Goal: Transaction & Acquisition: Purchase product/service

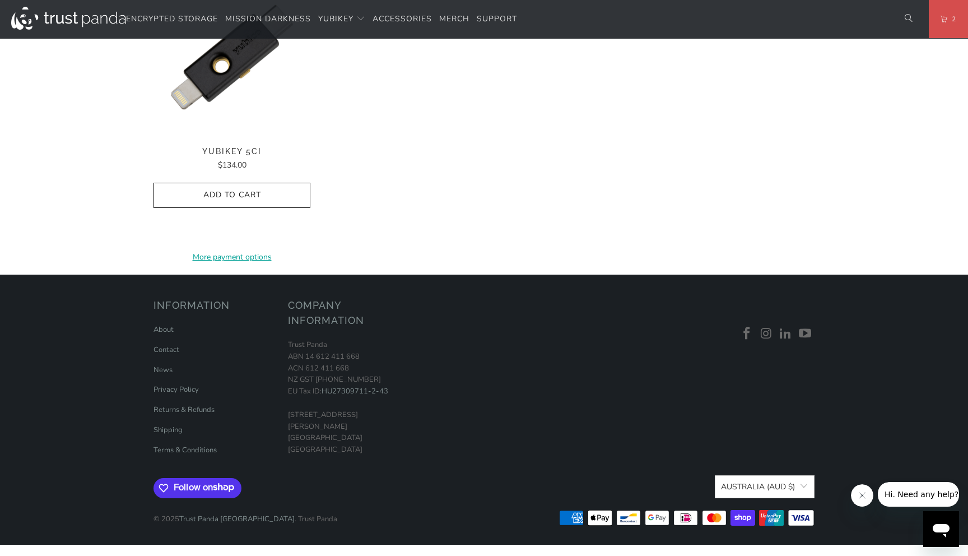
scroll to position [1181, 0]
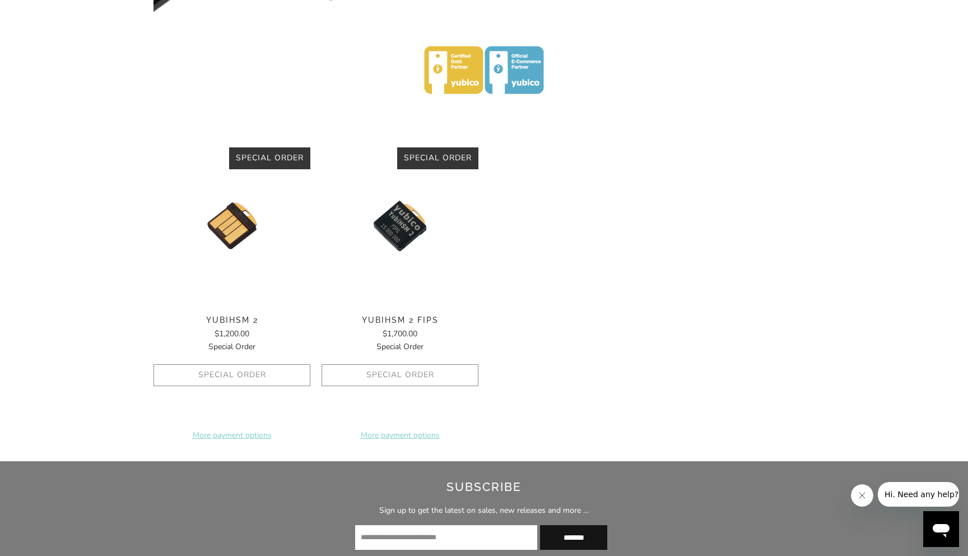
click at [234, 229] on img at bounding box center [232, 225] width 157 height 157
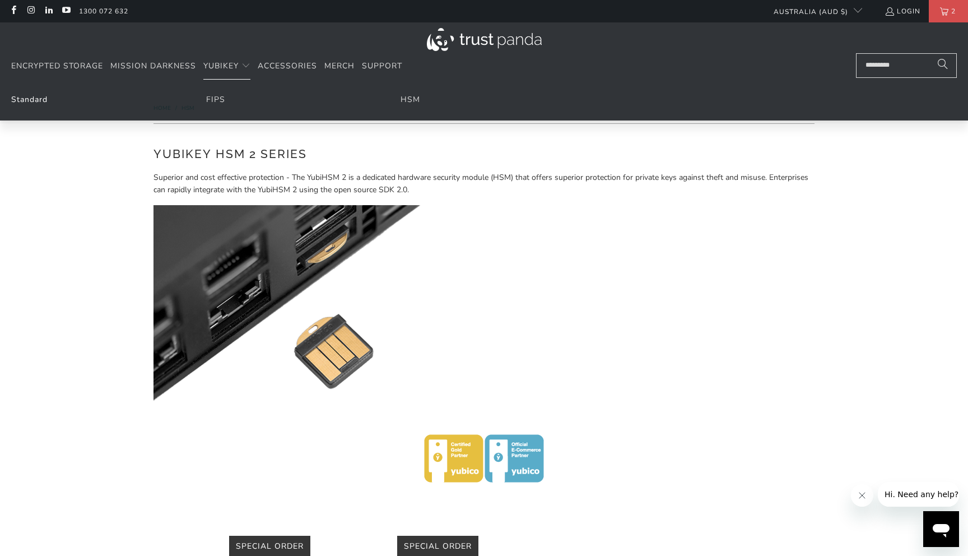
click at [32, 102] on link "Standard" at bounding box center [29, 99] width 36 height 11
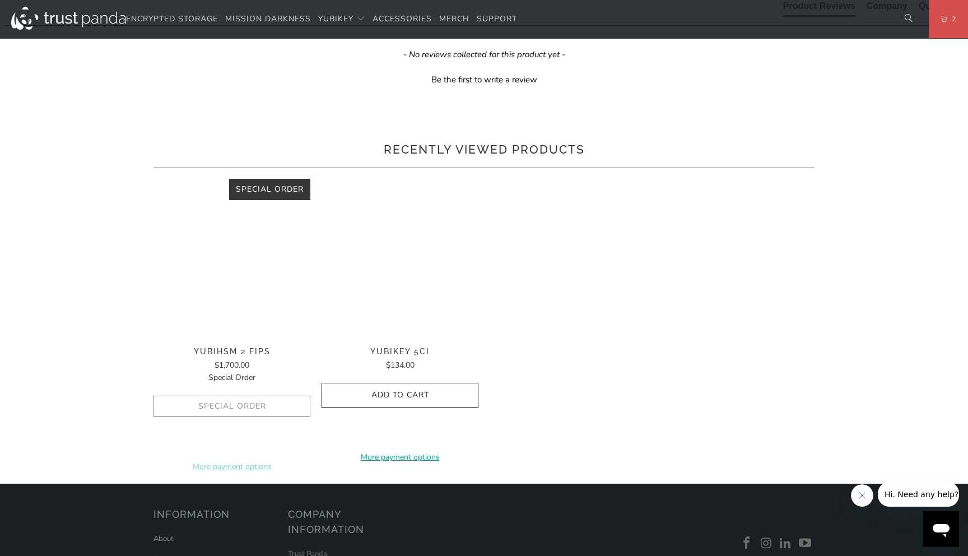
scroll to position [631, 0]
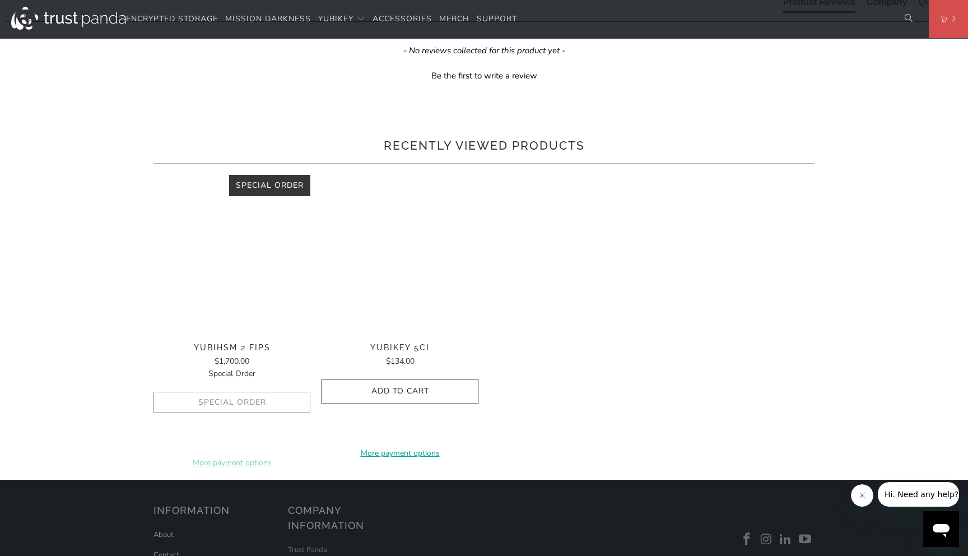
click at [0, 0] on div "The YubiHSM 2 is a game changing hardware solution for protecting Certificate A…" at bounding box center [0, 0] width 0 height 0
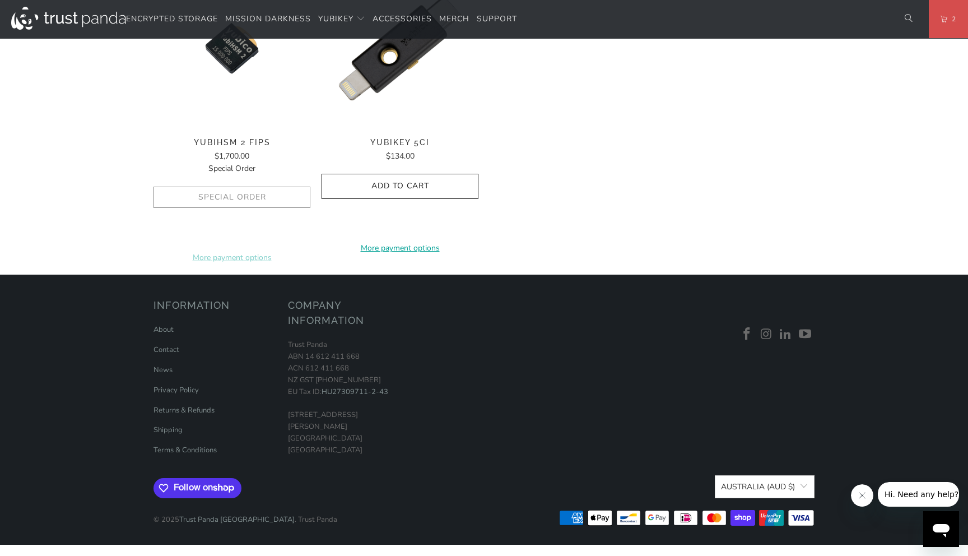
scroll to position [965, 0]
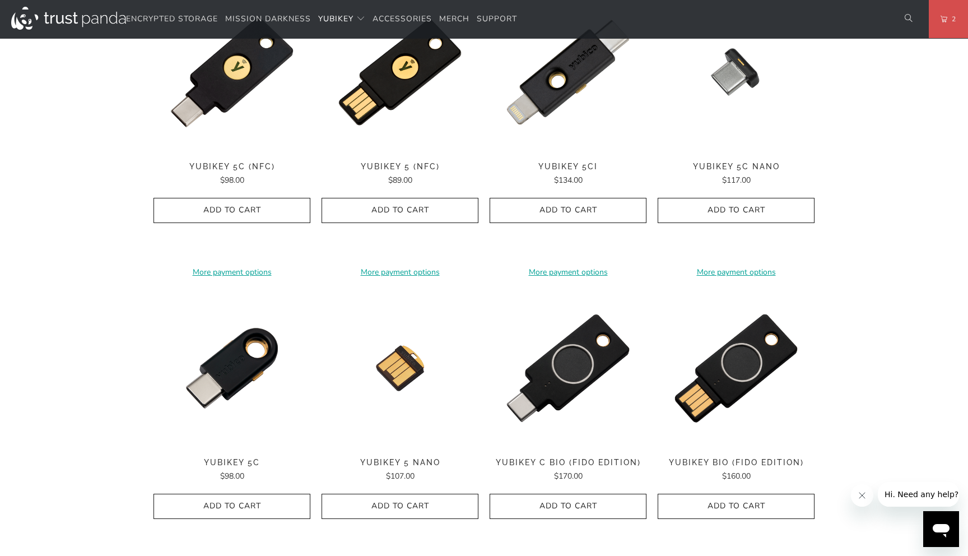
scroll to position [621, 0]
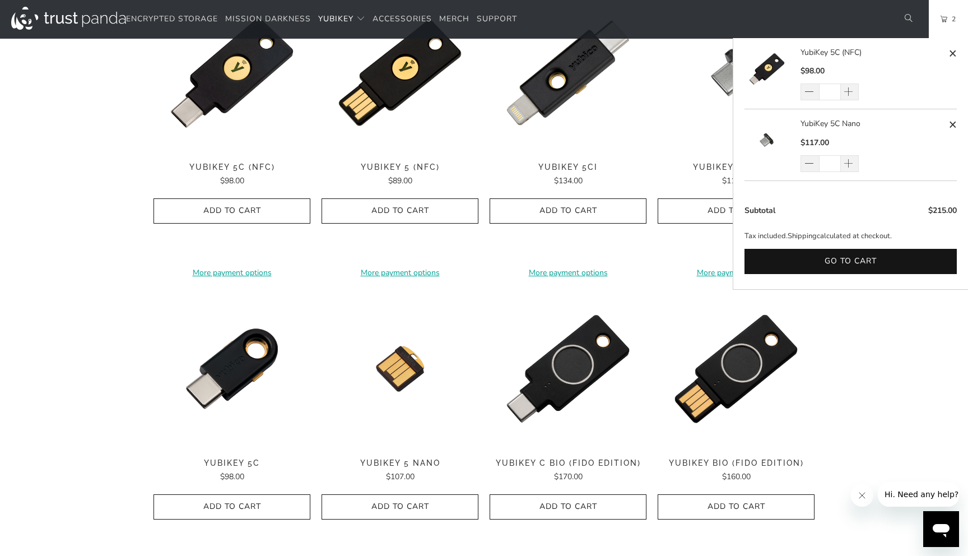
click at [945, 24] on link "2" at bounding box center [948, 19] width 39 height 38
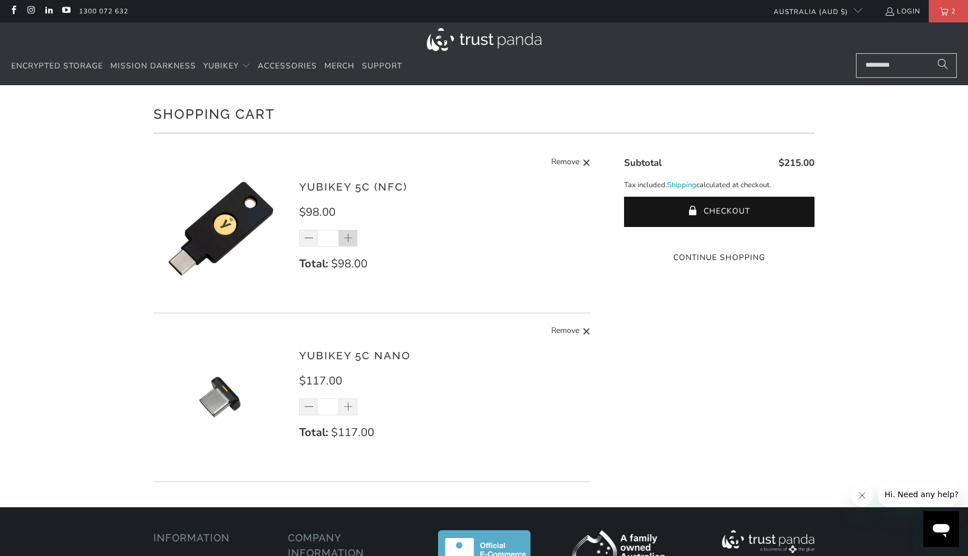
click at [350, 238] on span at bounding box center [348, 238] width 11 height 11
type input "*"
click at [348, 409] on span at bounding box center [348, 407] width 11 height 11
type input "*"
click at [284, 66] on span "Accessories" at bounding box center [287, 66] width 59 height 11
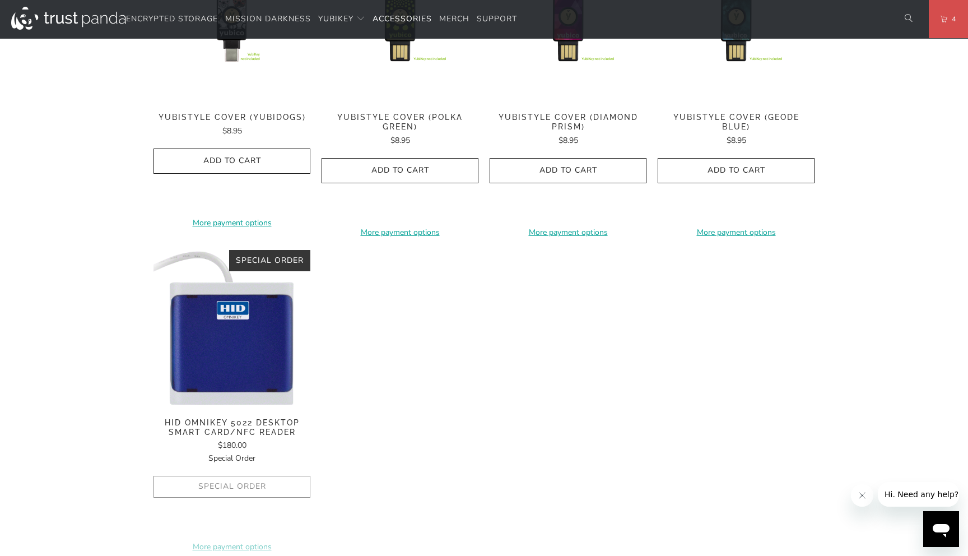
scroll to position [812, 0]
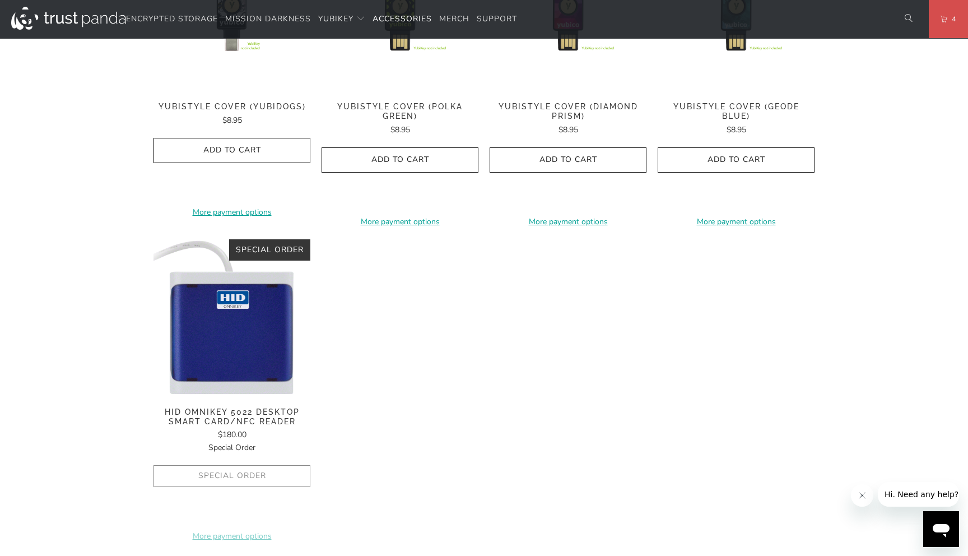
click at [236, 336] on img at bounding box center [232, 317] width 157 height 157
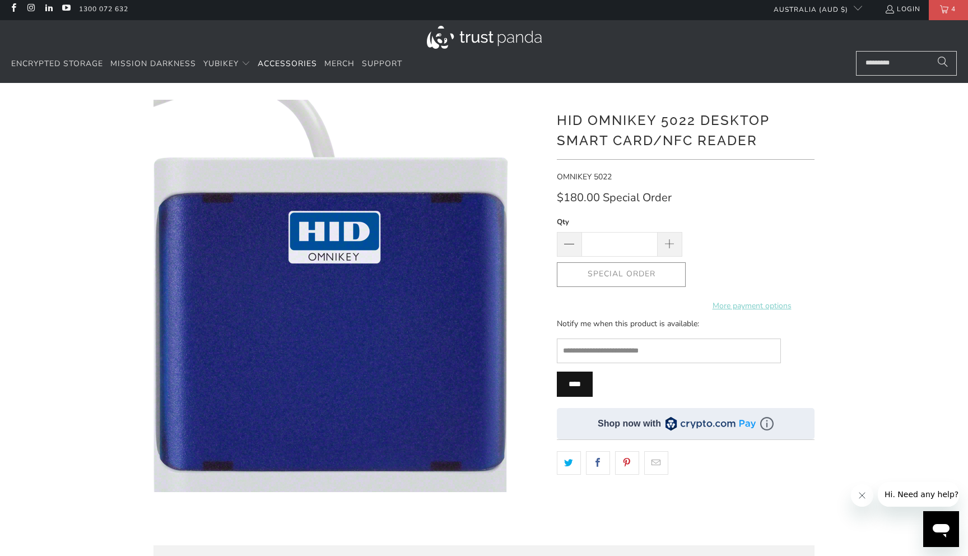
scroll to position [3, 0]
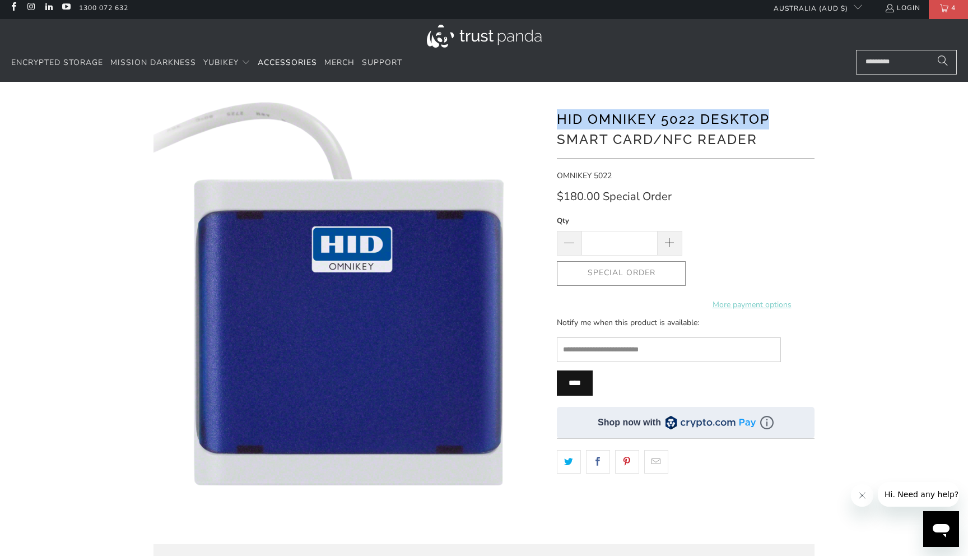
drag, startPoint x: 556, startPoint y: 117, endPoint x: 772, endPoint y: 115, distance: 215.7
click at [772, 115] on div "HID OMNIKEY 5022 Desktop Smart Card/NFC Reader OMNIKEY 5022 $180.00 *" at bounding box center [484, 344] width 672 height 491
copy h1 "HID OMNIKEY 5022 Desktop"
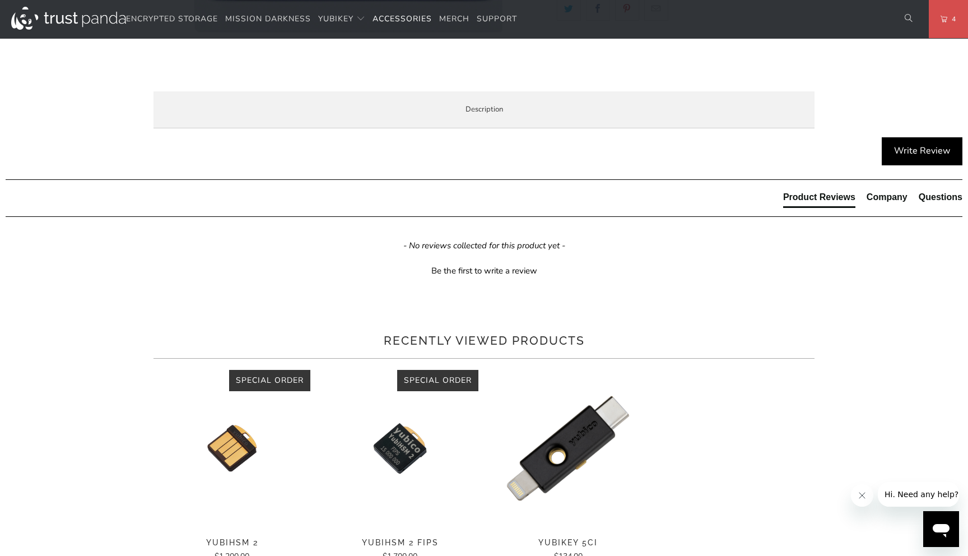
scroll to position [434, 0]
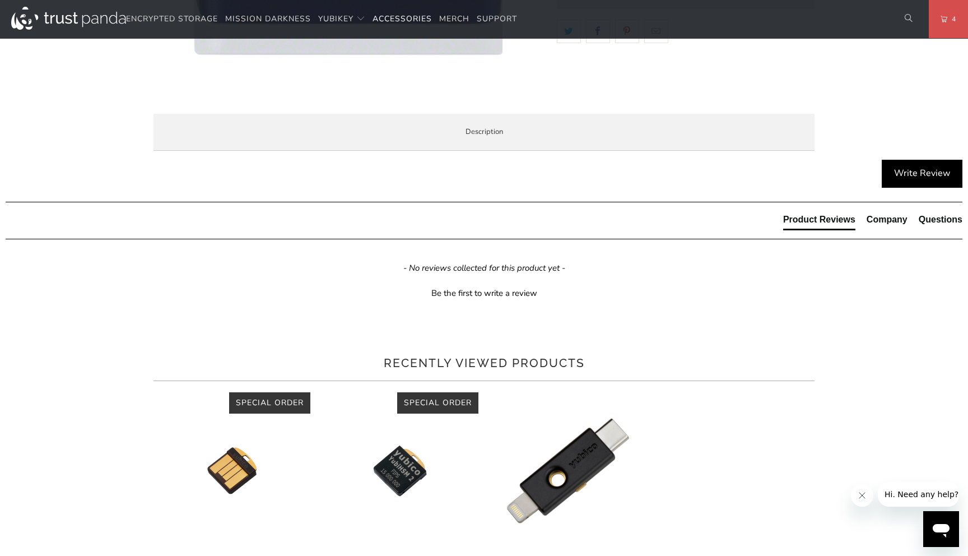
click at [0, 0] on span "Specifications" at bounding box center [0, 0] width 0 height 0
click at [0, 0] on span "Enterprise and Government" at bounding box center [0, 0] width 0 height 0
click at [0, 0] on li "Local Service & Support" at bounding box center [0, 0] width 0 height 0
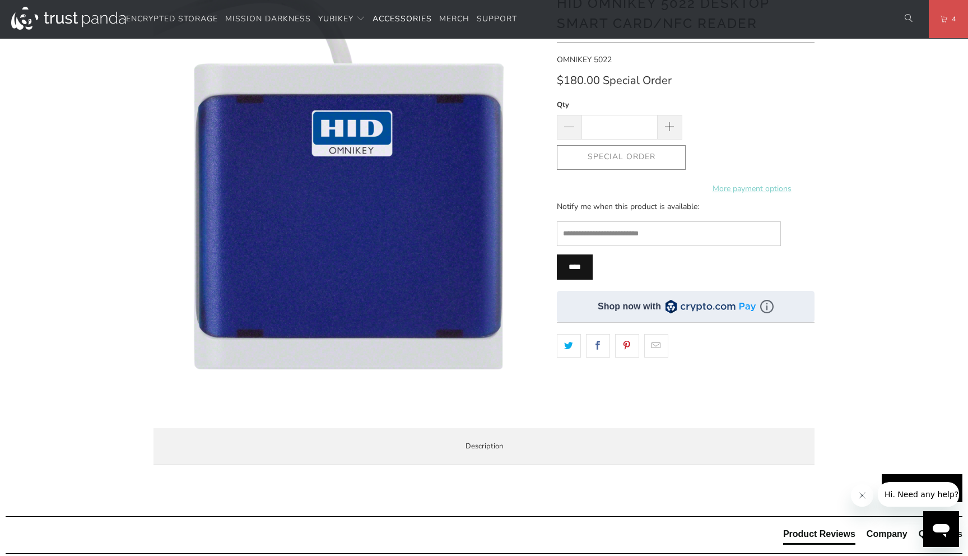
scroll to position [0, 0]
